Goal: Task Accomplishment & Management: Manage account settings

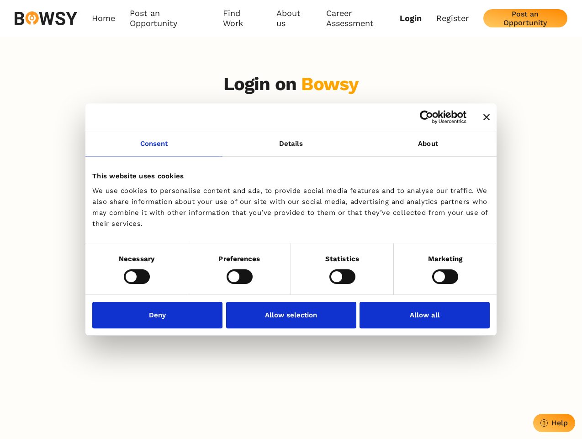
click at [484, 117] on icon "Close banner" at bounding box center [487, 117] width 6 height 6
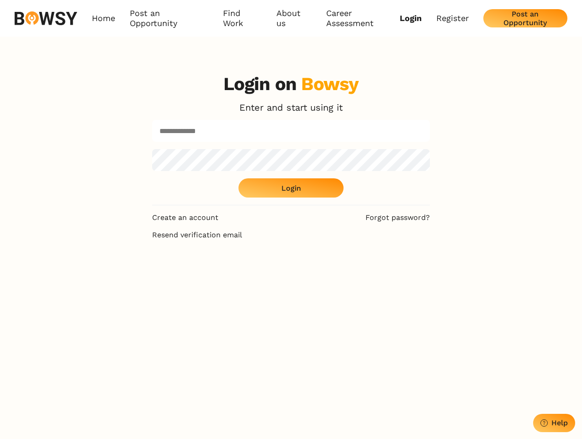
click at [154, 149] on link "Consent" at bounding box center [153, 143] width 137 height 25
click at [428, 149] on div "Login on Bowsy Enter and start using it Login" at bounding box center [291, 139] width 278 height 132
click at [137, 276] on div "Login on Bowsy Enter and start using it Login Create an account Forgot password…" at bounding box center [291, 285] width 582 height 439
click at [240, 276] on div "Login on Bowsy Enter and start using it Login Create an account Forgot password…" at bounding box center [291, 285] width 293 height 439
click at [342, 276] on div "Login on Bowsy Enter and start using it Login Create an account Forgot password…" at bounding box center [291, 285] width 293 height 439
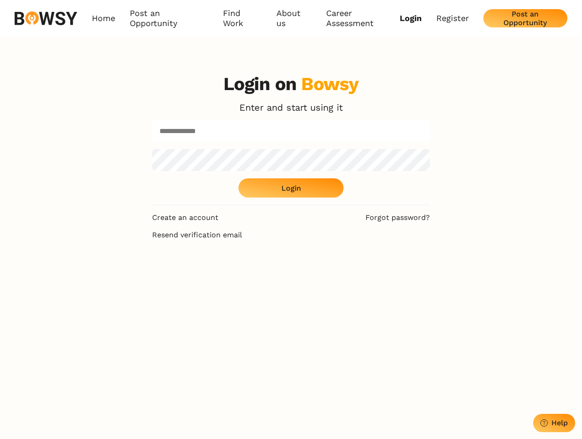
click at [445, 276] on div "Login on Bowsy Enter and start using it Login Create an account Forgot password…" at bounding box center [291, 285] width 582 height 439
click at [160, 315] on div "Login on Bowsy Enter and start using it Login Create an account Forgot password…" at bounding box center [291, 285] width 293 height 439
click at [291, 315] on div "Login on Bowsy Enter and start using it Login Create an account Forgot password…" at bounding box center [291, 285] width 293 height 439
